Goal: Task Accomplishment & Management: Manage account settings

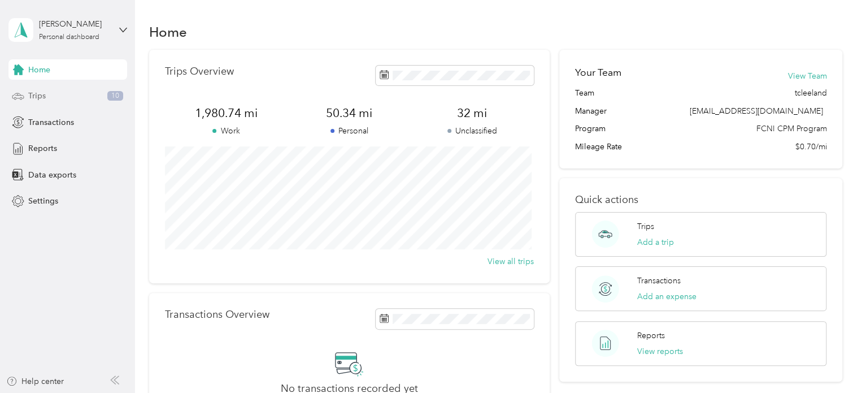
click at [43, 93] on span "Trips" at bounding box center [37, 96] width 18 height 12
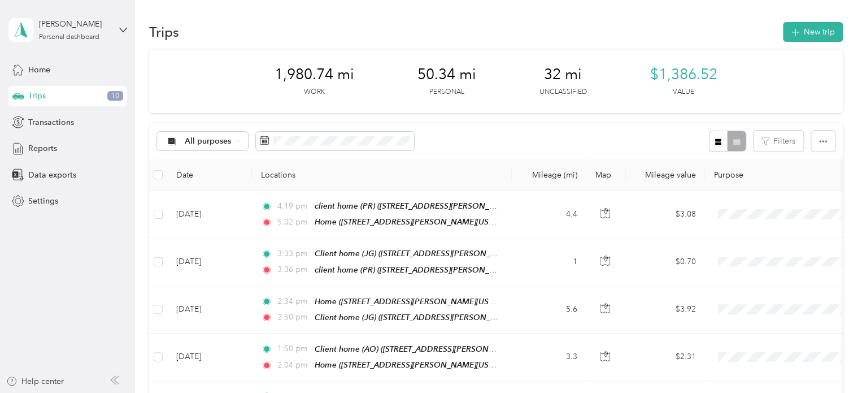
click at [43, 93] on span "Trips" at bounding box center [37, 96] width 18 height 12
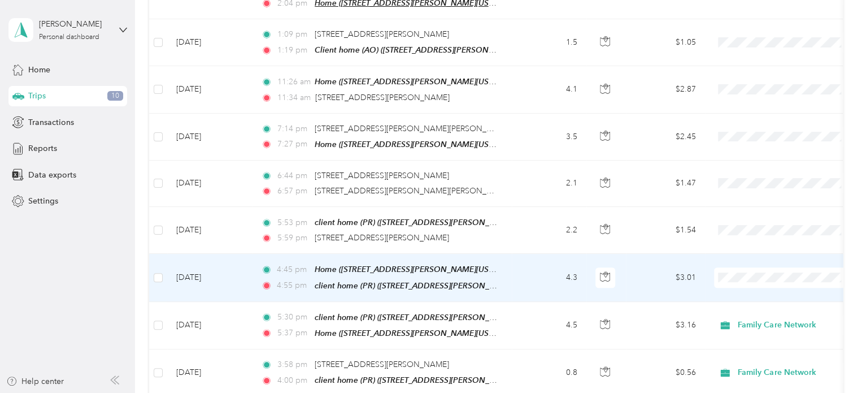
scroll to position [364, 0]
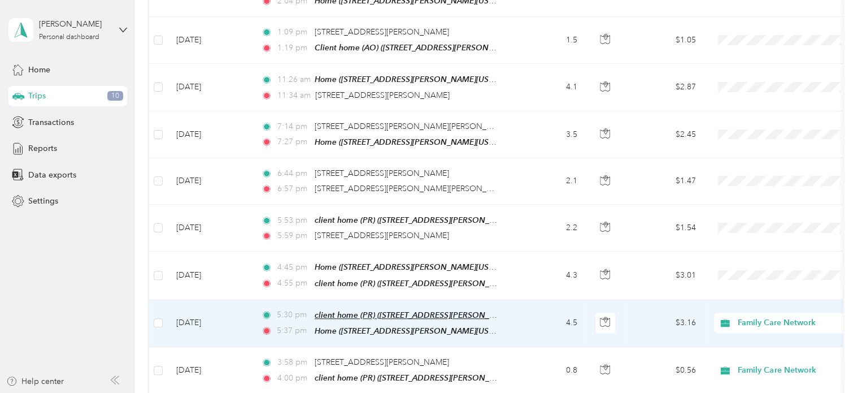
click at [474, 310] on span "client home (PR) ([STREET_ADDRESS][PERSON_NAME], [GEOGRAPHIC_DATA][PERSON_NAME]…" at bounding box center [512, 315] width 394 height 10
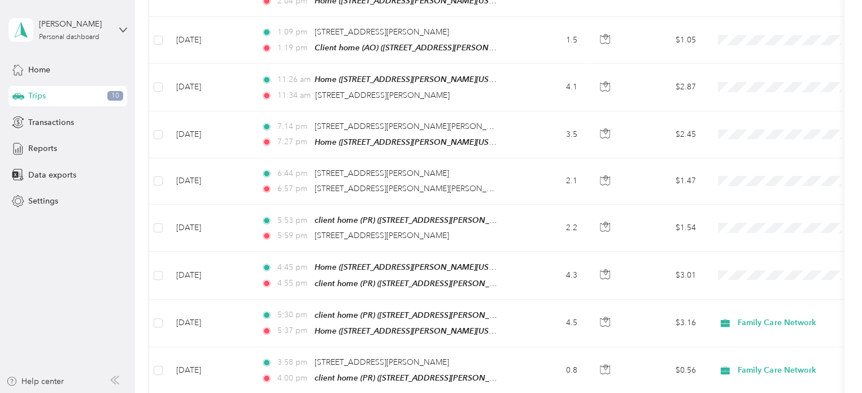
click at [849, 204] on div "Trips New trip 1,980.74 mi Work 50.34 mi Personal 32 mi Unclassified $1,386.52 …" at bounding box center [495, 392] width 721 height 1513
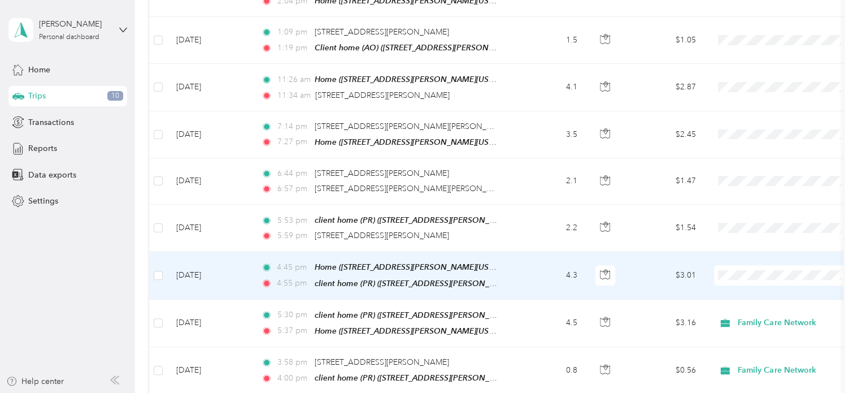
click at [746, 290] on ol "Family Care Network Personal" at bounding box center [784, 292] width 140 height 40
click at [759, 289] on li "Family Care Network" at bounding box center [784, 287] width 140 height 20
click at [663, 273] on td "$3.01" at bounding box center [665, 274] width 79 height 47
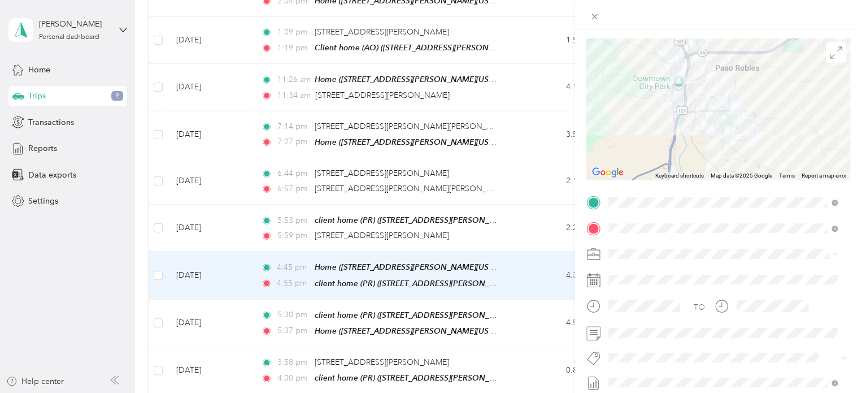
scroll to position [81, 0]
click at [592, 354] on icon at bounding box center [593, 353] width 14 height 14
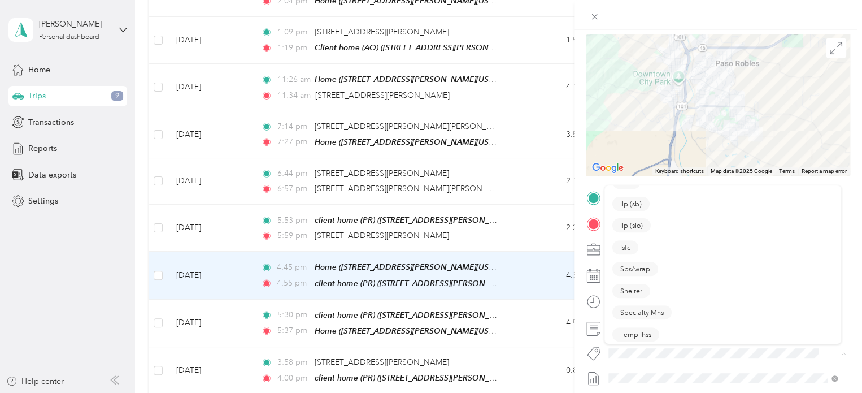
scroll to position [233, 0]
click at [673, 308] on div "Specialty Mhs" at bounding box center [722, 311] width 221 height 14
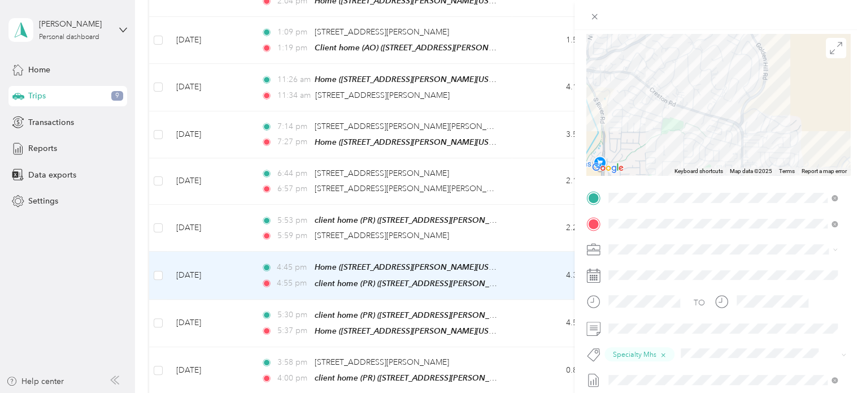
scroll to position [0, 0]
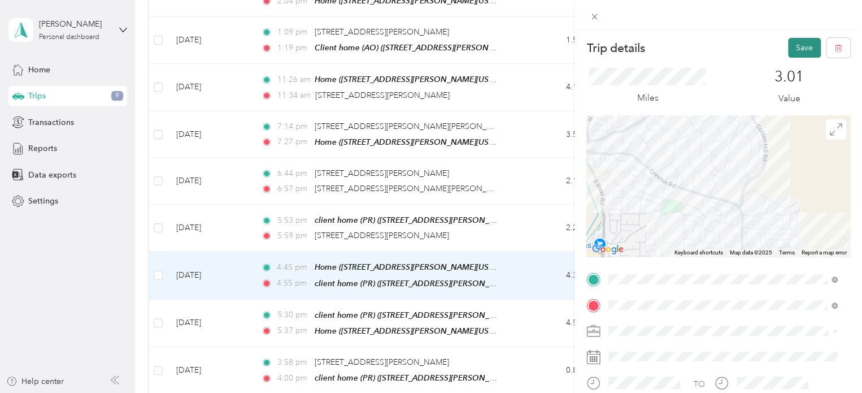
click at [808, 41] on button "Save" at bounding box center [804, 48] width 33 height 20
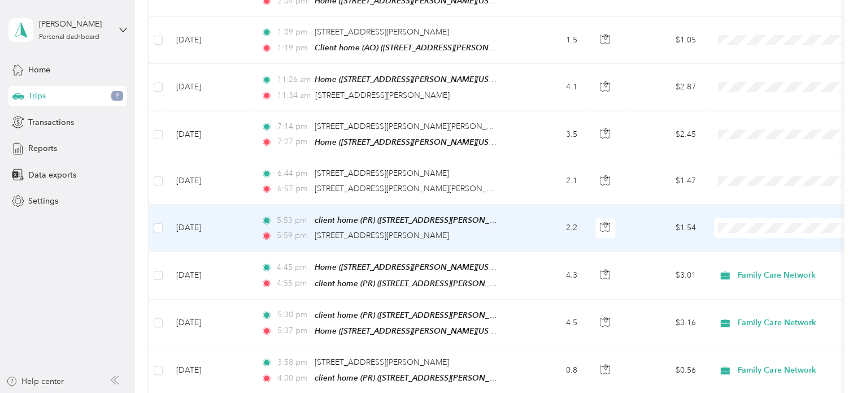
click at [543, 228] on td "2.2" at bounding box center [549, 228] width 75 height 47
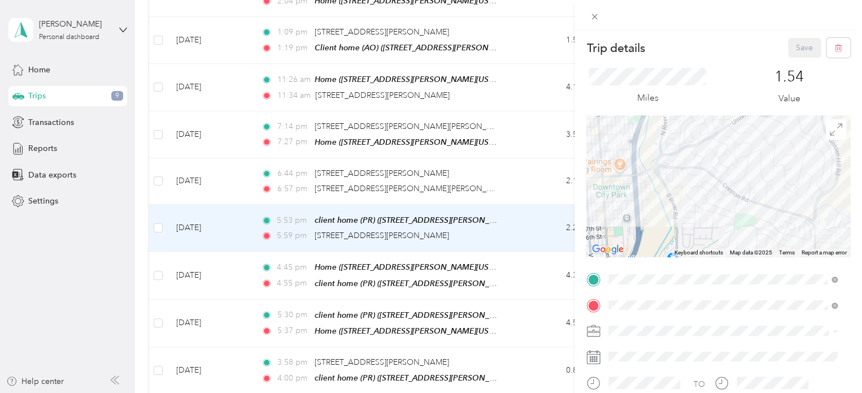
click at [623, 350] on span "Family Care Network" at bounding box center [649, 350] width 74 height 10
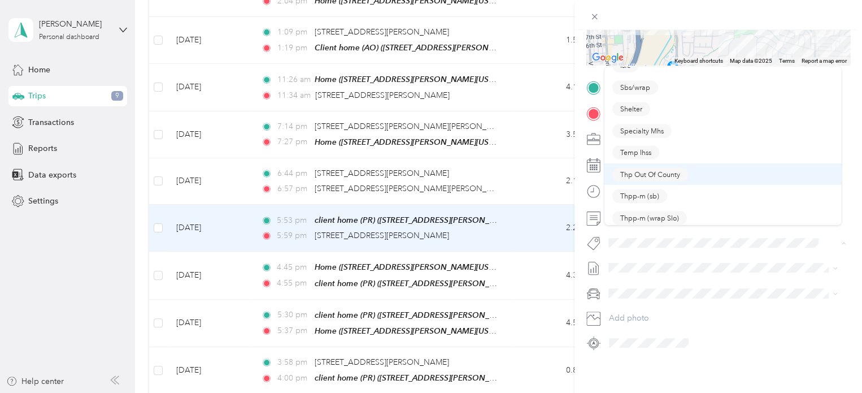
scroll to position [294, 0]
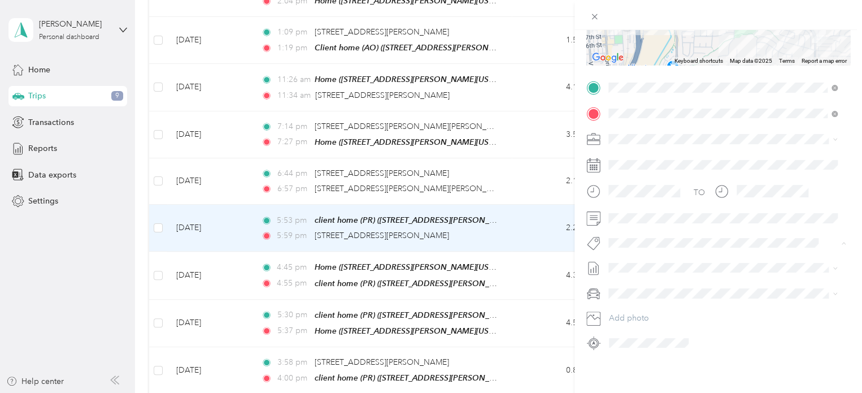
click at [633, 133] on li "Specialty Mhs" at bounding box center [722, 132] width 237 height 22
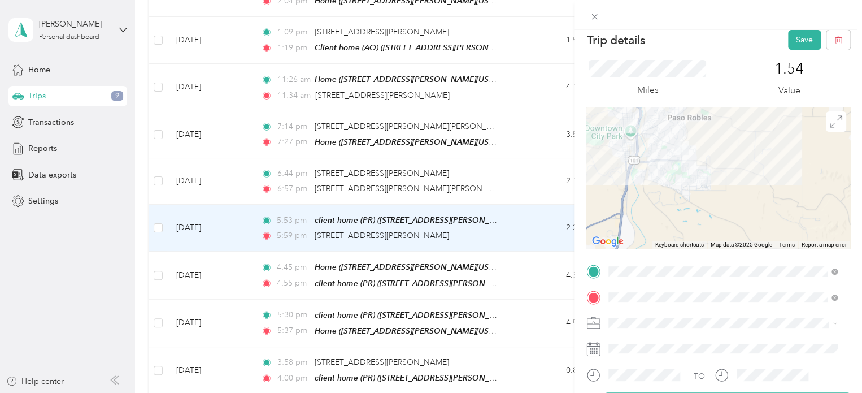
scroll to position [0, 0]
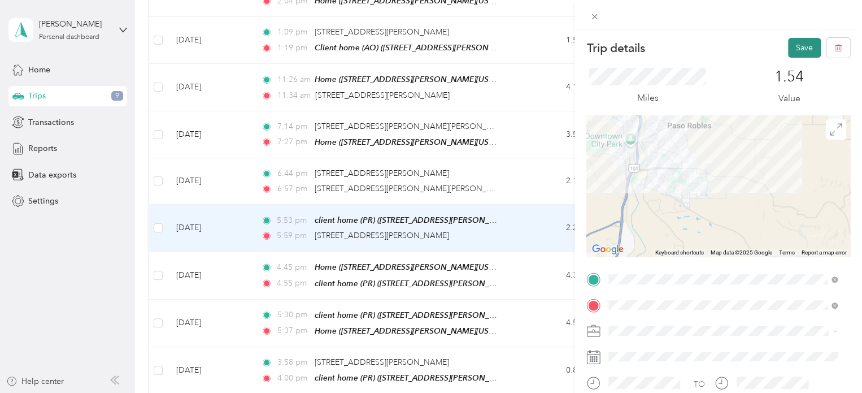
click at [795, 46] on button "Save" at bounding box center [804, 48] width 33 height 20
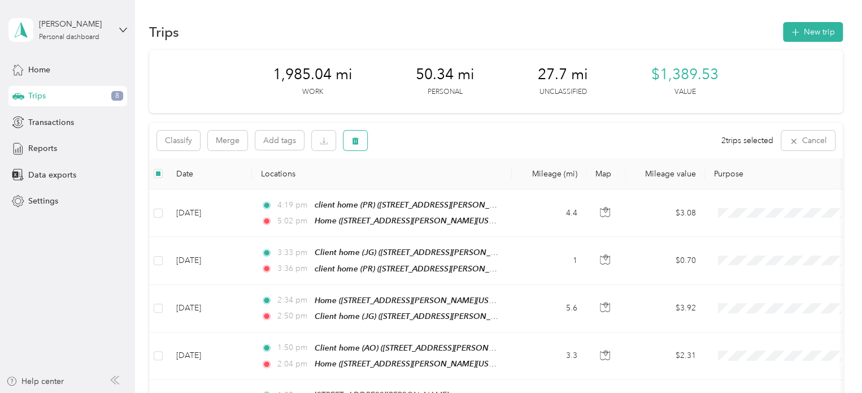
click at [349, 141] on button "button" at bounding box center [355, 140] width 24 height 20
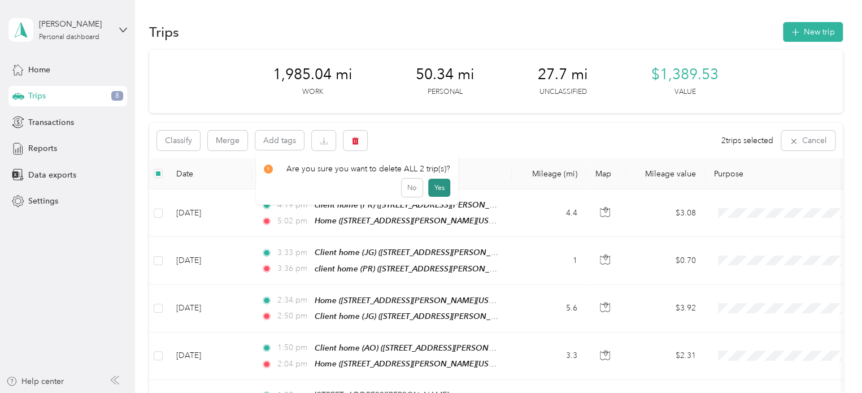
click at [434, 184] on button "Yes" at bounding box center [439, 188] width 22 height 18
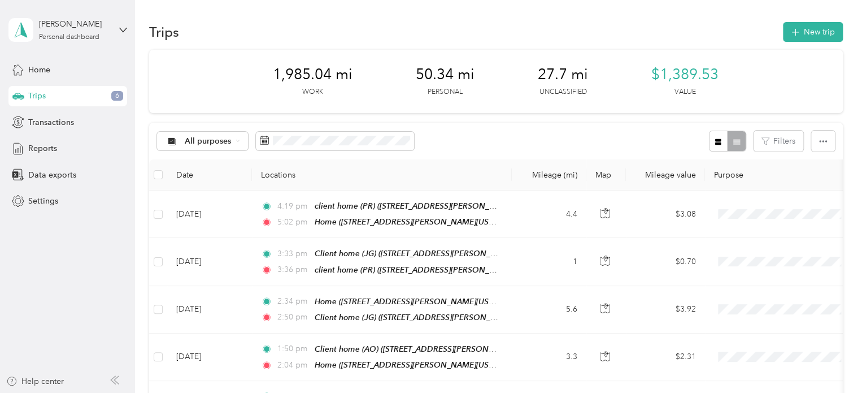
click at [434, 184] on th "Locations" at bounding box center [382, 174] width 260 height 31
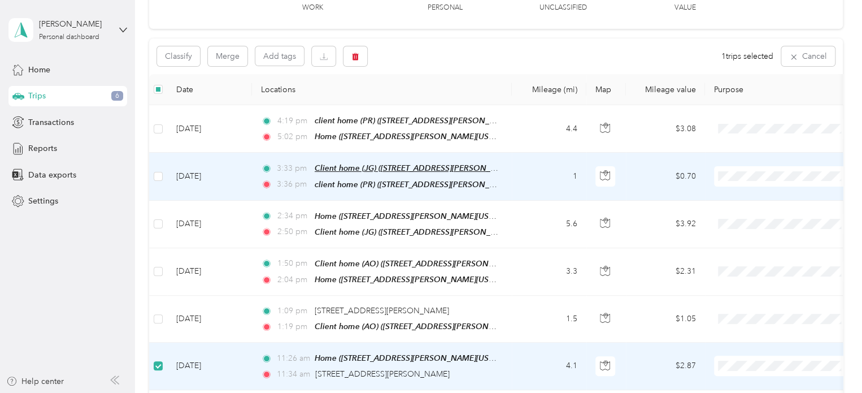
scroll to position [83, 0]
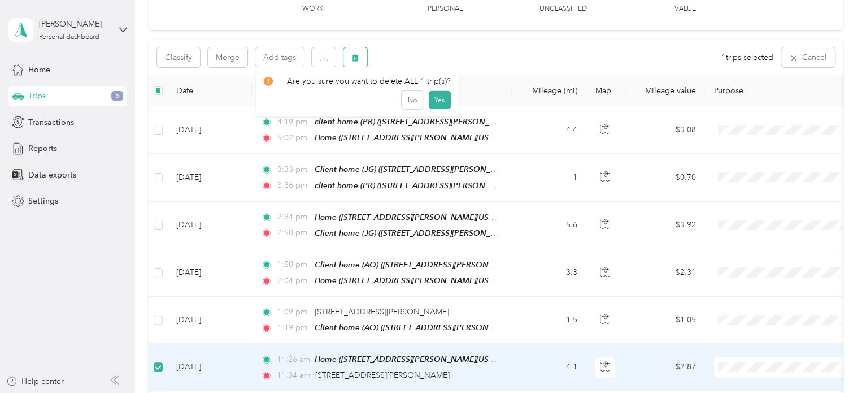
click at [350, 63] on button "button" at bounding box center [355, 57] width 24 height 20
click at [439, 102] on button "Yes" at bounding box center [439, 104] width 22 height 18
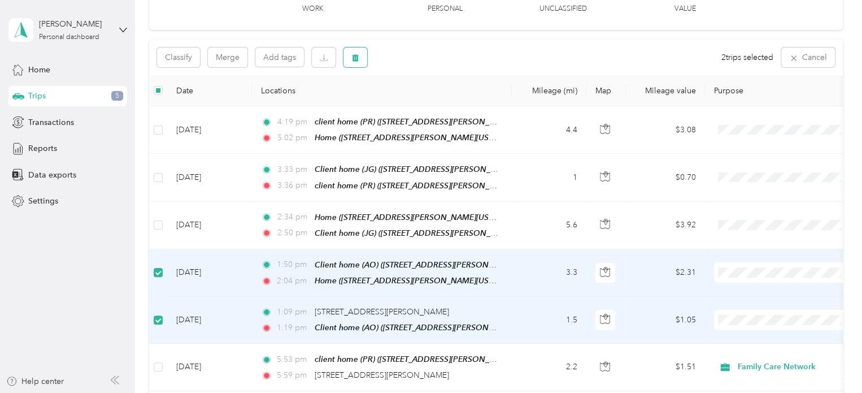
click at [352, 53] on span "button" at bounding box center [355, 58] width 8 height 10
click at [434, 101] on button "Yes" at bounding box center [439, 104] width 22 height 18
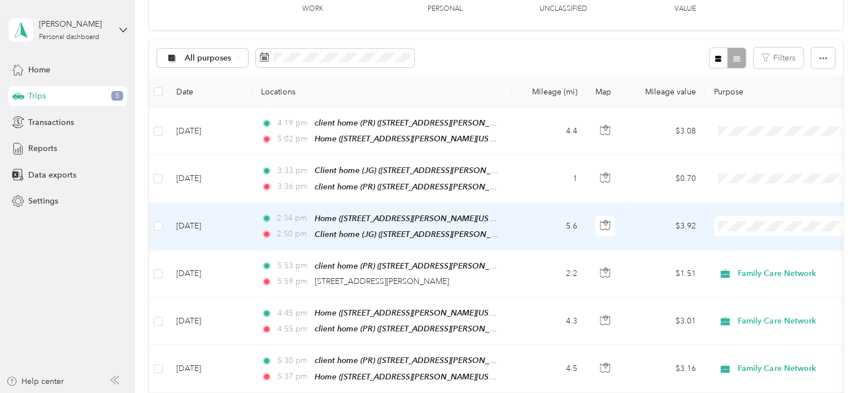
click at [745, 243] on span "Family Care Network" at bounding box center [794, 244] width 105 height 12
click at [644, 227] on td "$3.92" at bounding box center [665, 226] width 79 height 47
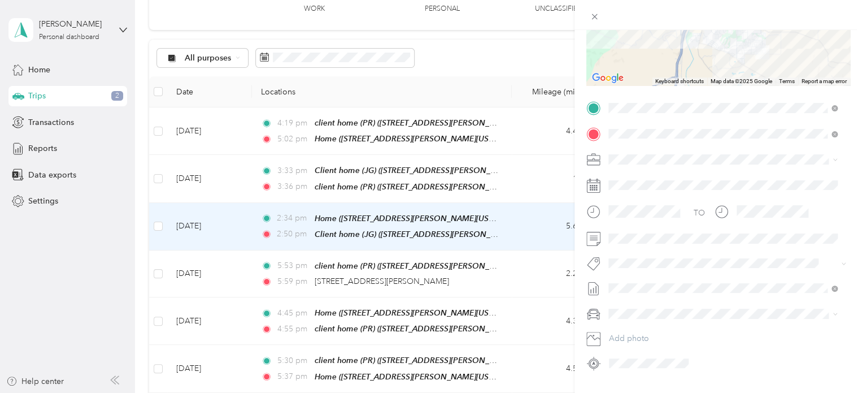
scroll to position [173, 0]
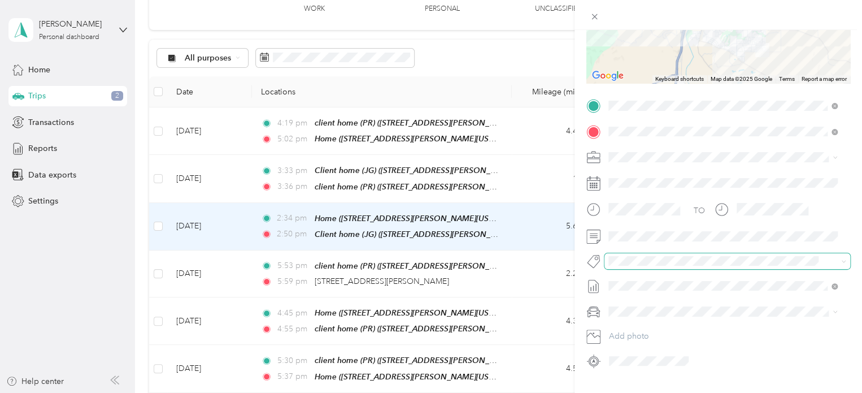
click at [606, 260] on span at bounding box center [717, 261] width 227 height 12
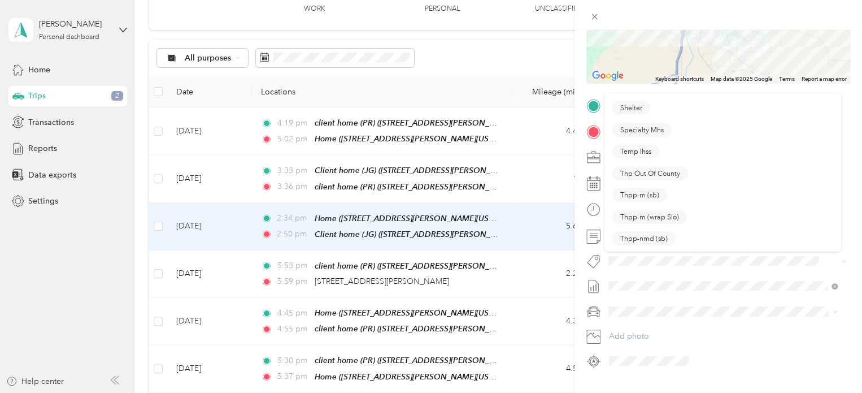
scroll to position [319, 0]
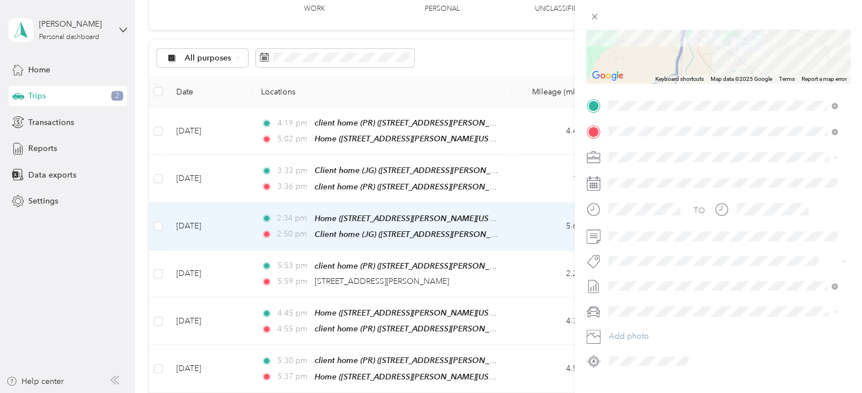
click at [624, 138] on ol "Admin Adoptions Bfh Cva Ffa Fsp Shared Fsp Tay Fsp Youth Housing Navigator Hous…" at bounding box center [722, 172] width 237 height 158
click at [644, 167] on span "Specialty Mhs" at bounding box center [641, 168] width 43 height 10
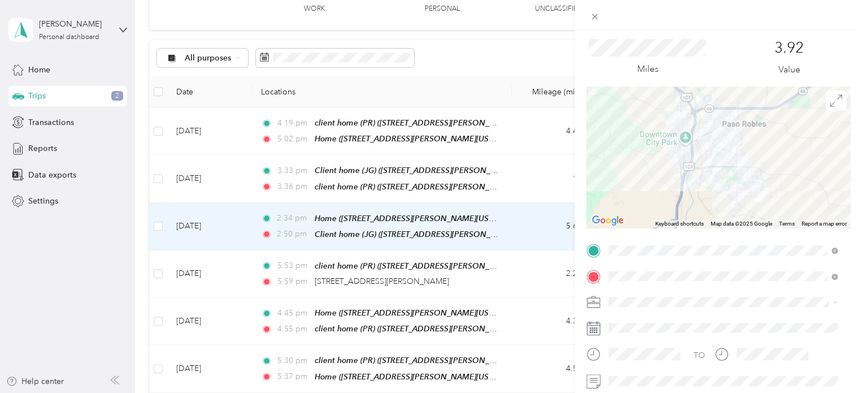
scroll to position [0, 0]
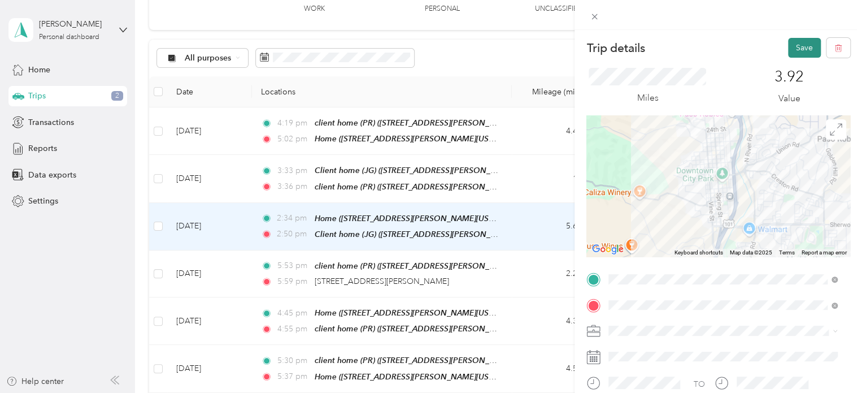
click at [798, 47] on button "Save" at bounding box center [804, 48] width 33 height 20
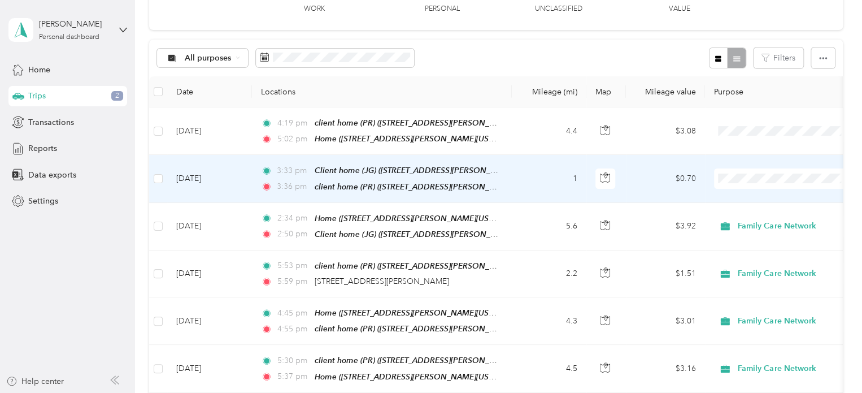
click at [744, 194] on span "Family Care Network" at bounding box center [794, 198] width 105 height 12
click at [655, 181] on td "$0.70" at bounding box center [665, 178] width 79 height 47
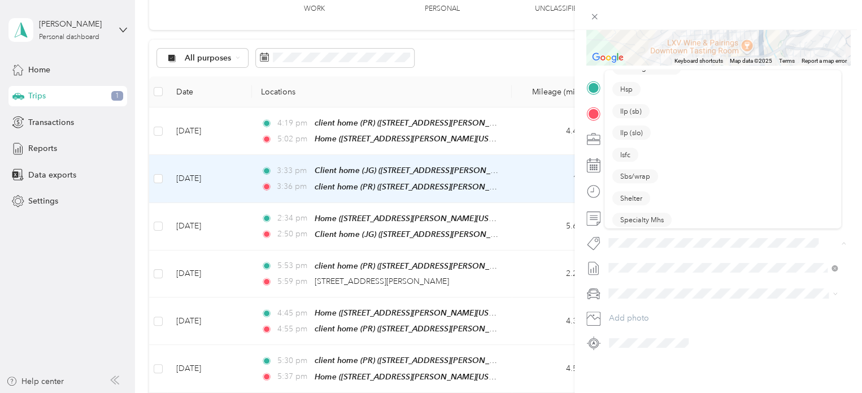
scroll to position [215, 0]
click at [650, 214] on button "Specialty Mhs" at bounding box center [641, 214] width 59 height 14
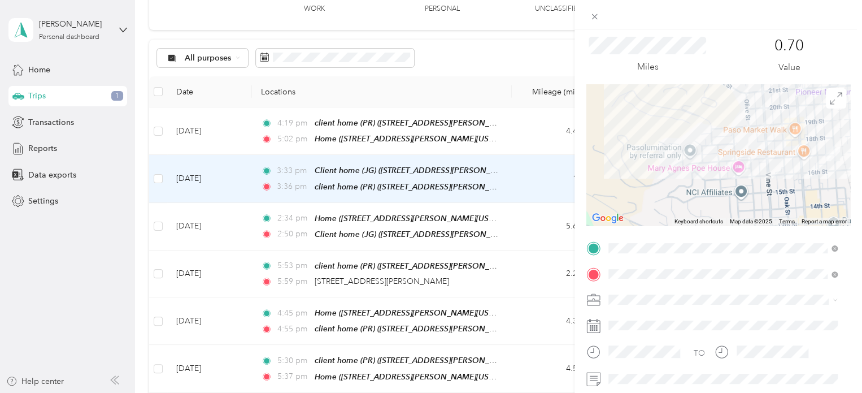
scroll to position [0, 0]
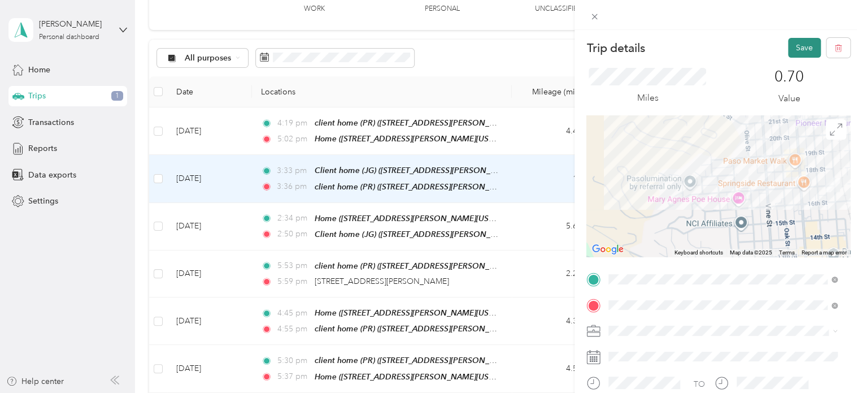
click at [788, 49] on button "Save" at bounding box center [804, 48] width 33 height 20
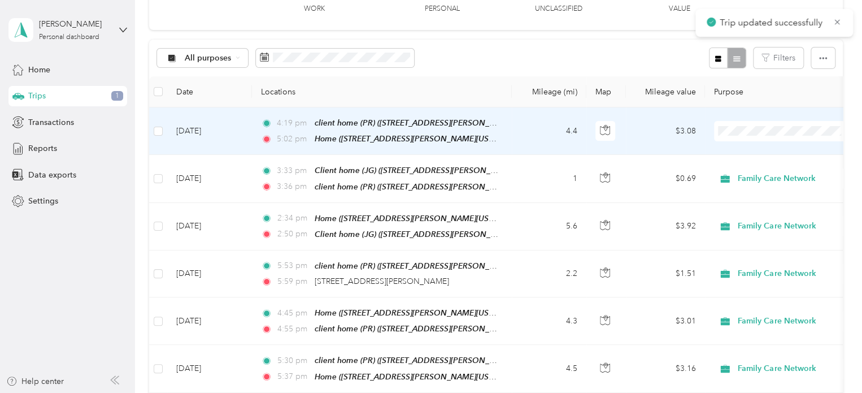
click at [645, 130] on td "$3.08" at bounding box center [665, 130] width 79 height 47
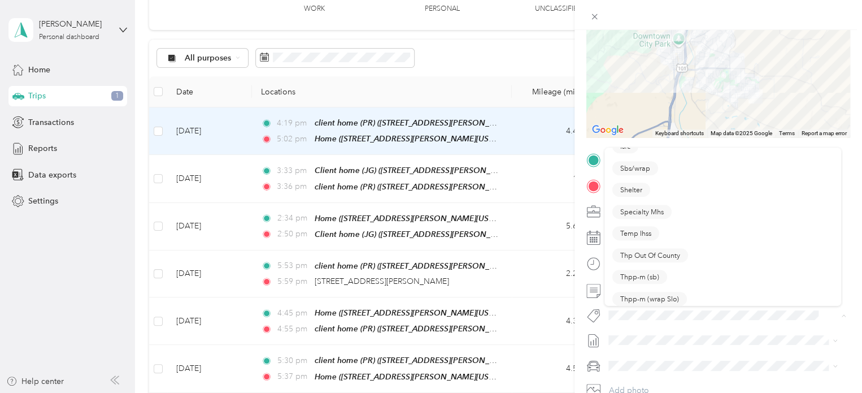
scroll to position [292, 0]
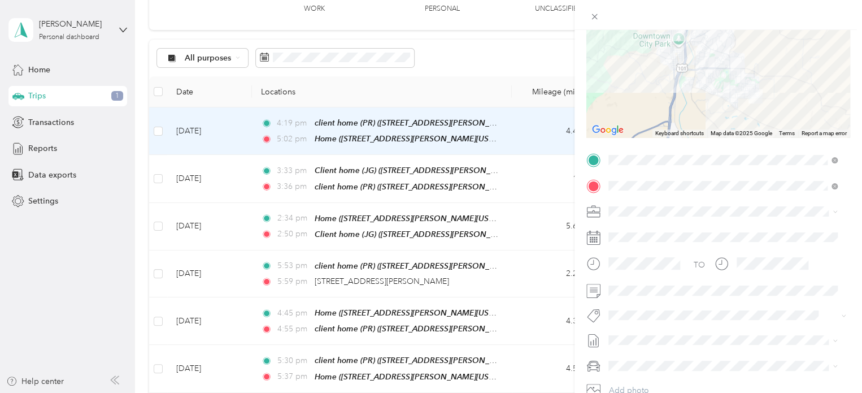
click at [633, 216] on button "Specialty Mhs" at bounding box center [641, 211] width 59 height 14
click at [625, 232] on div "Family Care Network" at bounding box center [722, 231] width 221 height 12
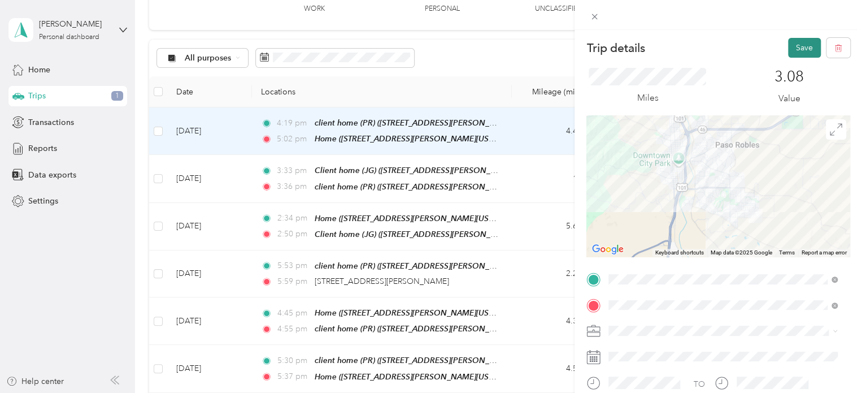
click at [791, 43] on button "Save" at bounding box center [804, 48] width 33 height 20
